Goal: Navigation & Orientation: Find specific page/section

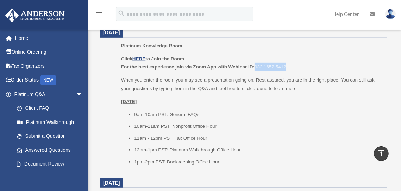
scroll to position [315, 0]
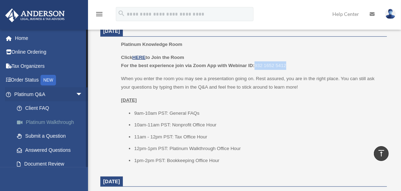
click at [55, 120] on link "Platinum Walkthrough" at bounding box center [51, 122] width 83 height 14
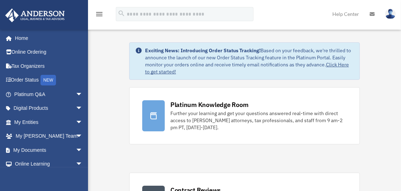
click at [166, 72] on link "Click Here to get started!" at bounding box center [247, 67] width 204 height 13
